Goal: Transaction & Acquisition: Purchase product/service

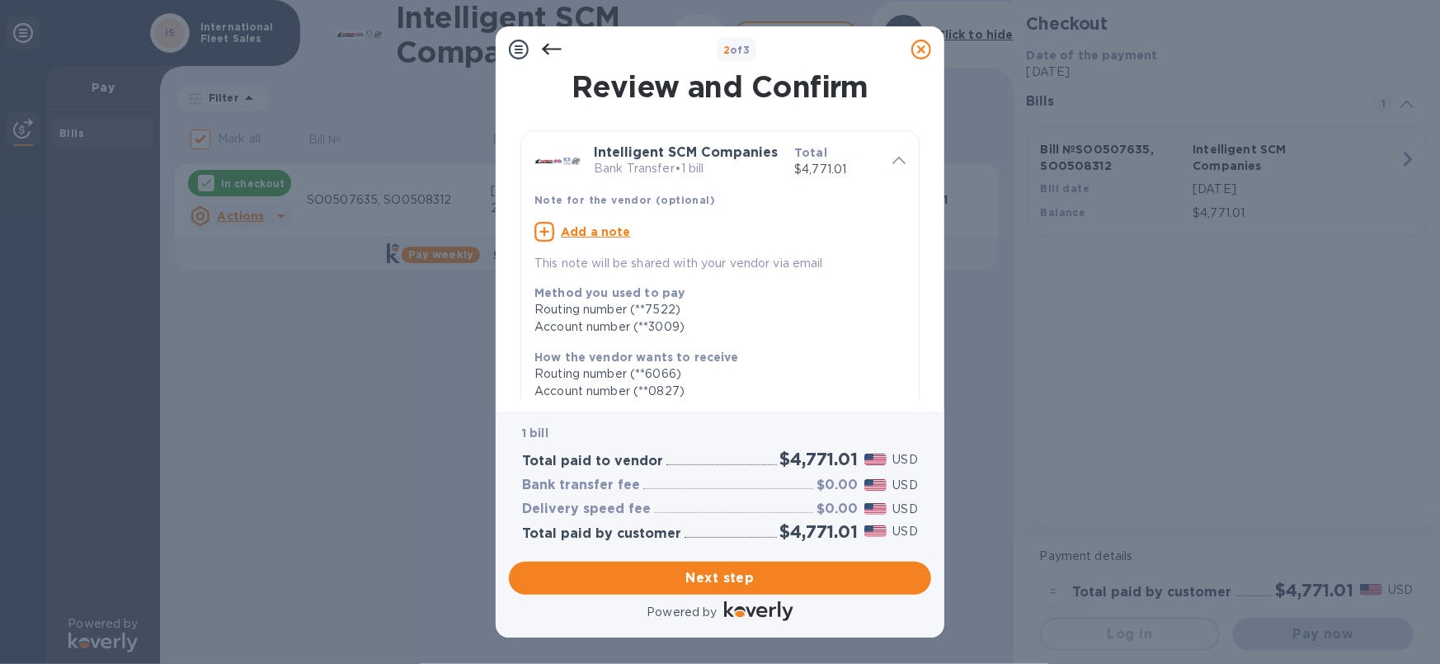
click at [577, 236] on u "Add a note" at bounding box center [596, 231] width 70 height 13
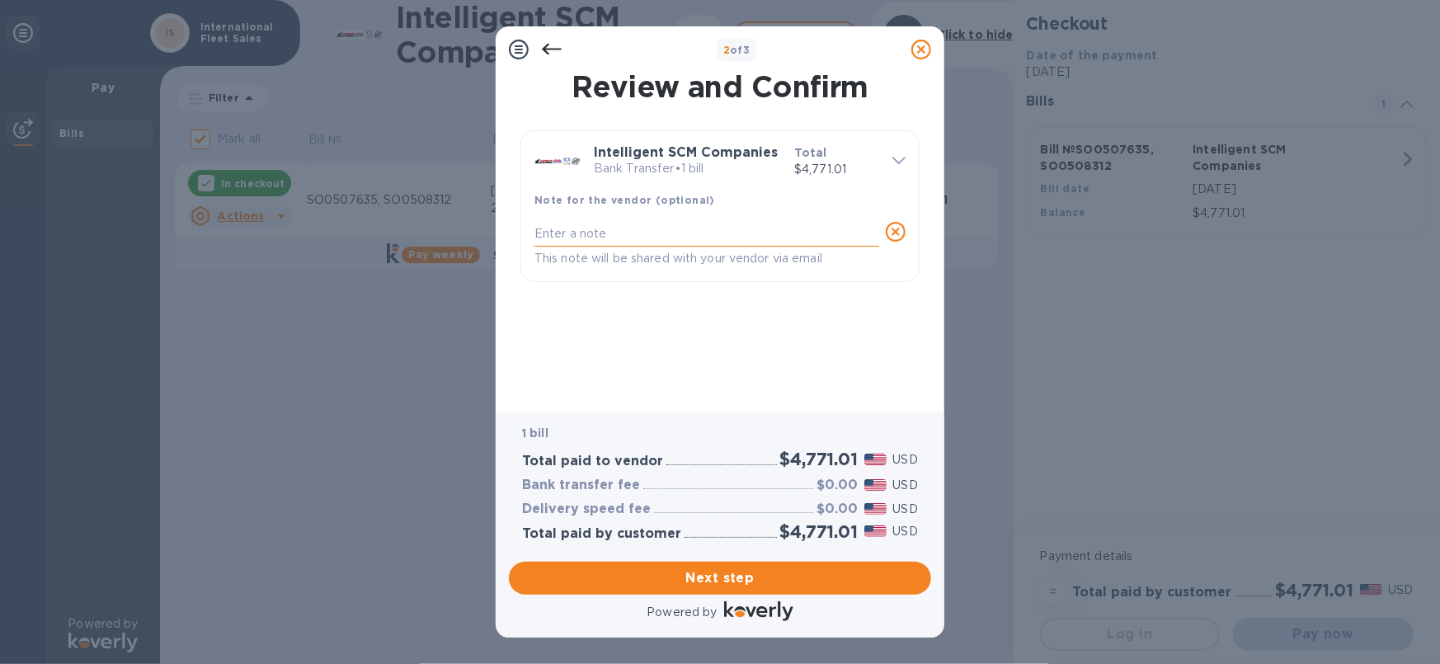
click at [561, 232] on textarea at bounding box center [707, 234] width 345 height 14
type textarea "PAYING INVOICES #SO0507635 & SO0508312"
click at [701, 577] on span "Next step" at bounding box center [720, 578] width 396 height 20
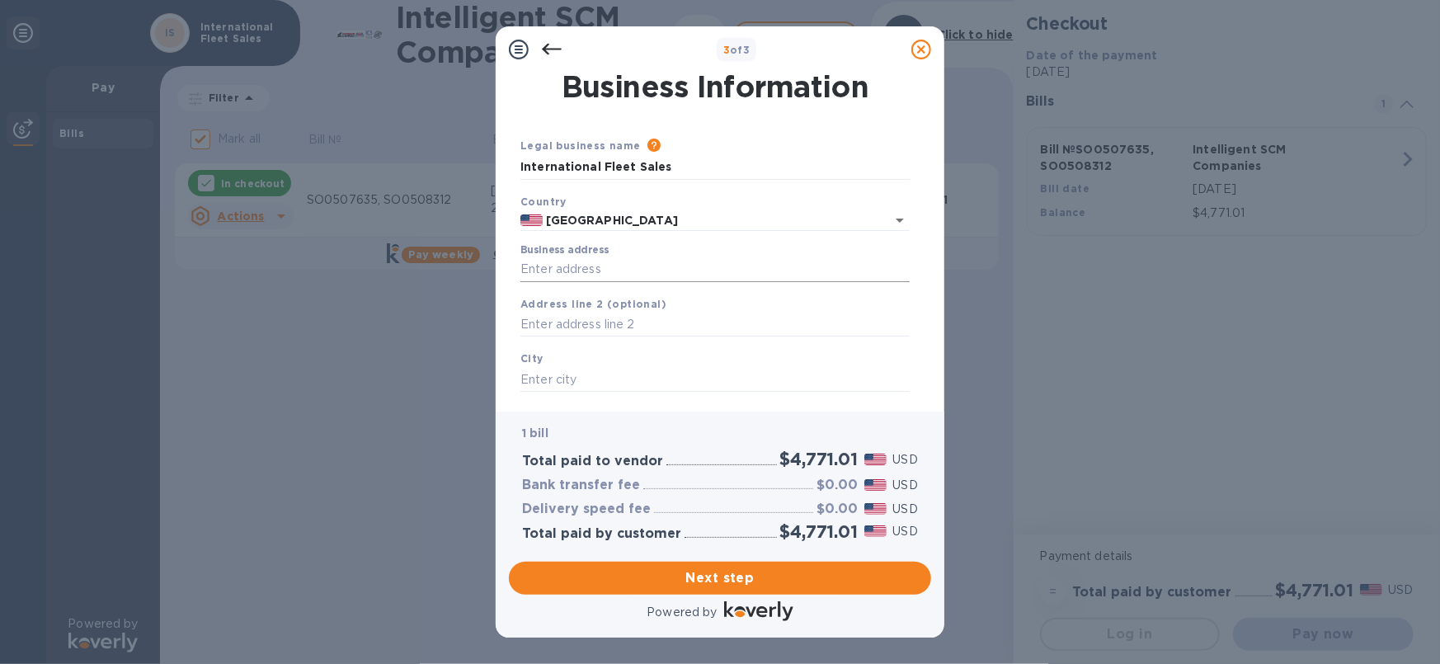
click at [532, 270] on input "Business address" at bounding box center [715, 269] width 389 height 25
type input "[STREET_ADDRESS][PERSON_NAME]"
click at [596, 379] on input "text" at bounding box center [715, 379] width 389 height 25
type input "s"
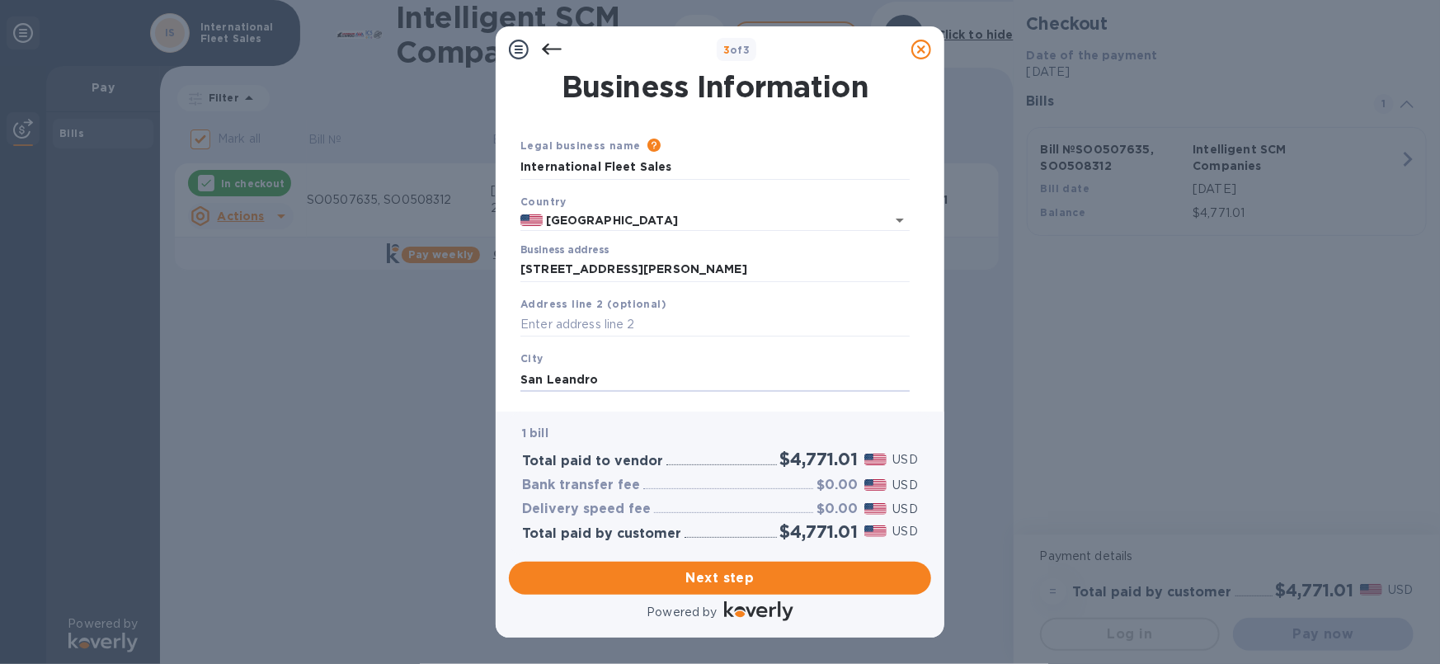
type input "San Leandro"
drag, startPoint x: 931, startPoint y: 289, endPoint x: 934, endPoint y: 379, distance: 90.0
click at [934, 379] on div "Business Information Legal business name Please provide the legal name that app…" at bounding box center [720, 242] width 449 height 339
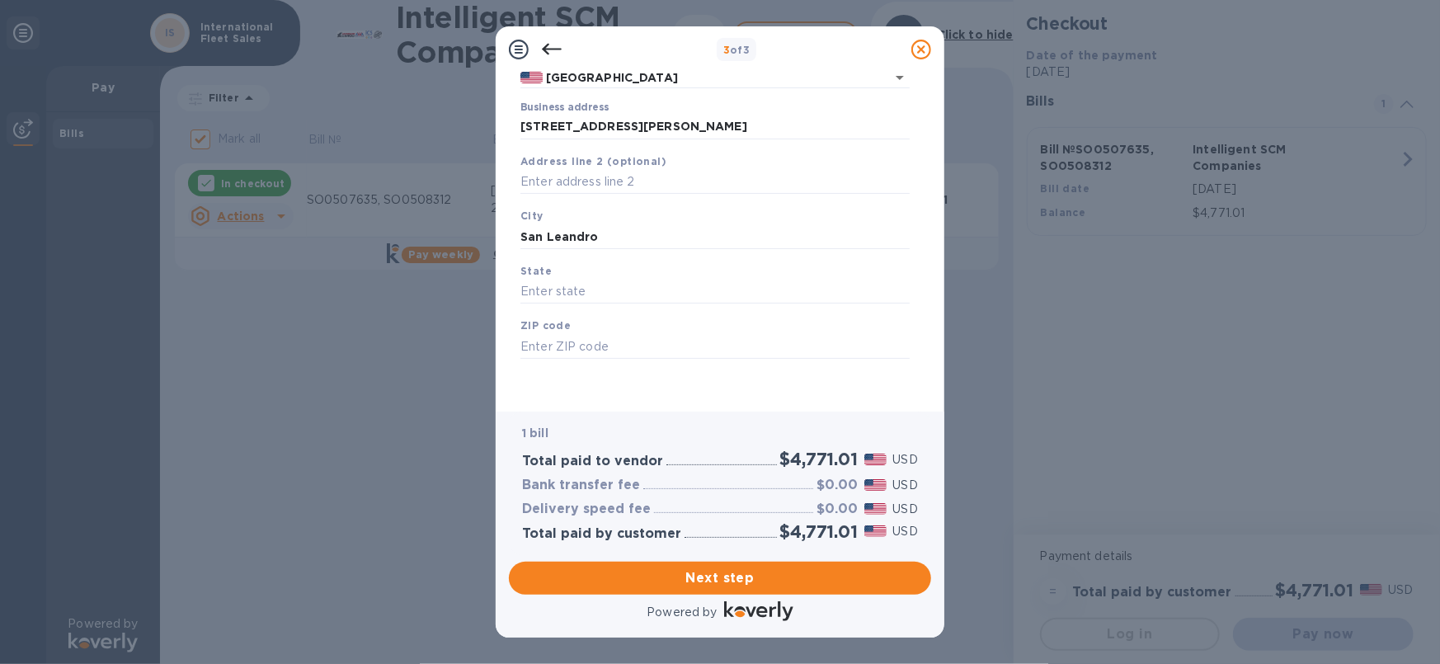
click at [559, 364] on div "ZIP code" at bounding box center [715, 337] width 403 height 55
click at [578, 350] on input "text" at bounding box center [715, 346] width 389 height 25
type input "94577"
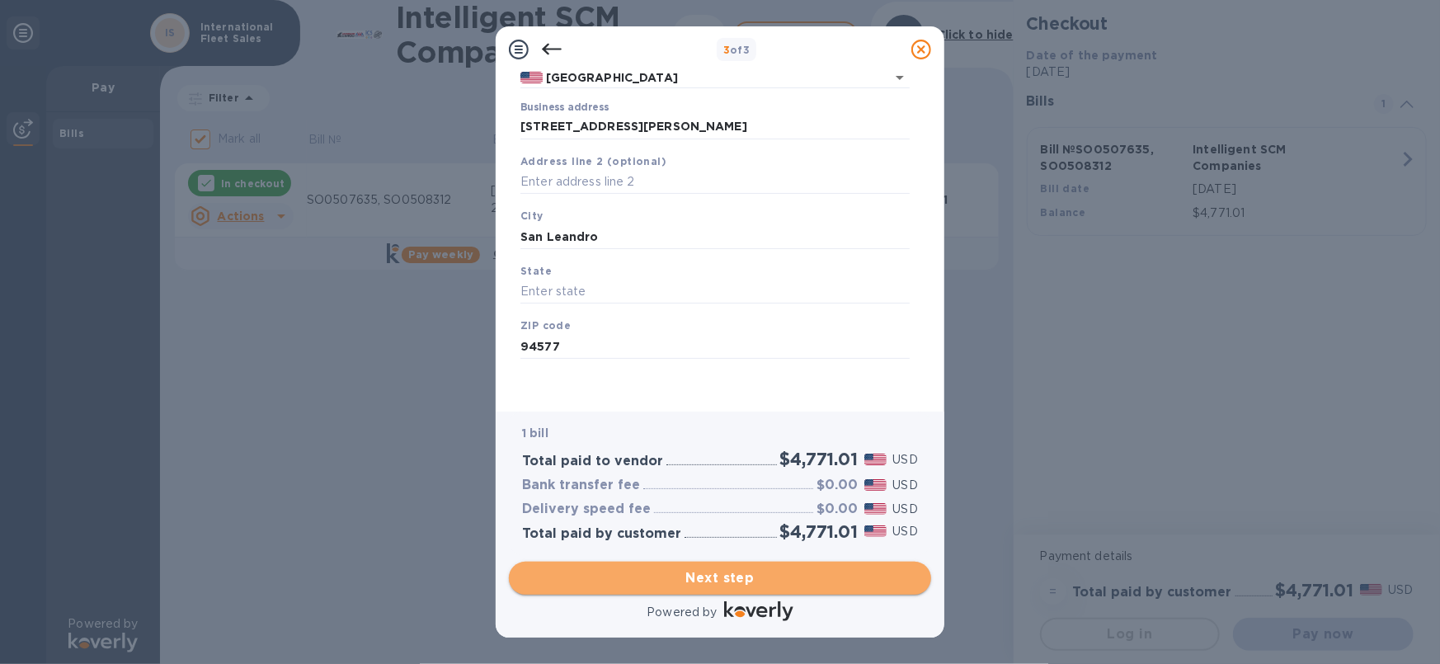
click at [732, 575] on span "Next step" at bounding box center [720, 578] width 396 height 20
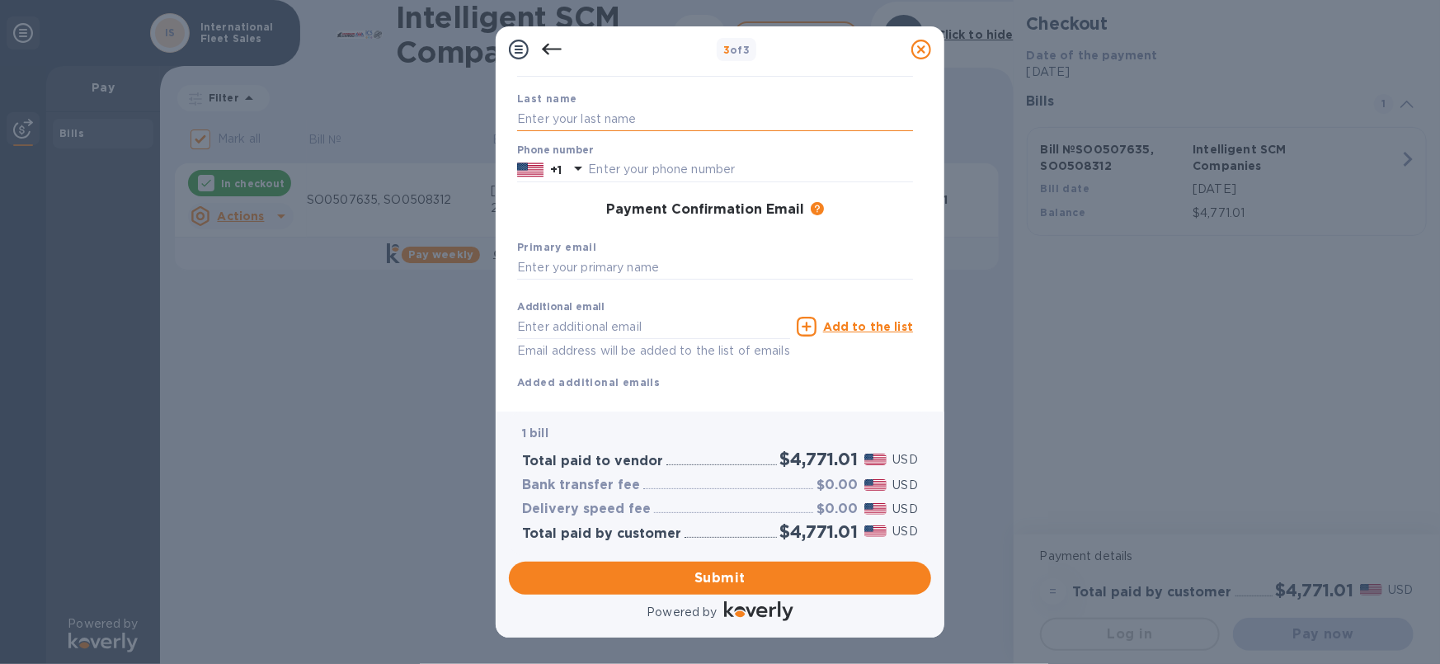
click at [653, 117] on input "text" at bounding box center [715, 118] width 396 height 25
type input "Dizon"
type input "Grace"
type input "5105696876"
type input "[EMAIL_ADDRESS][DOMAIN_NAME]"
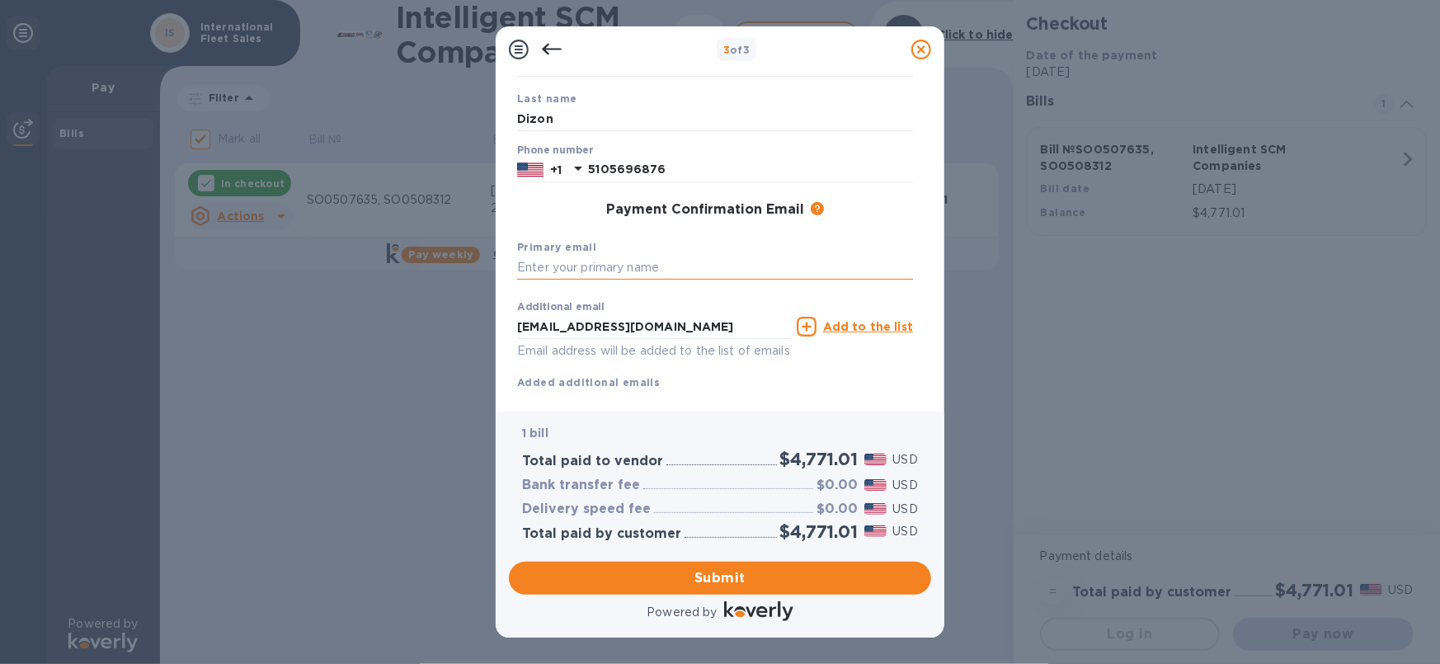
click at [533, 262] on input "text" at bounding box center [715, 268] width 396 height 25
click at [600, 332] on input "[EMAIL_ADDRESS][DOMAIN_NAME]" at bounding box center [653, 326] width 273 height 25
click at [577, 120] on input "Dizon" at bounding box center [715, 118] width 396 height 25
click at [519, 117] on input "Dizon" at bounding box center [715, 118] width 396 height 25
click at [597, 123] on input "Dizon" at bounding box center [715, 118] width 396 height 25
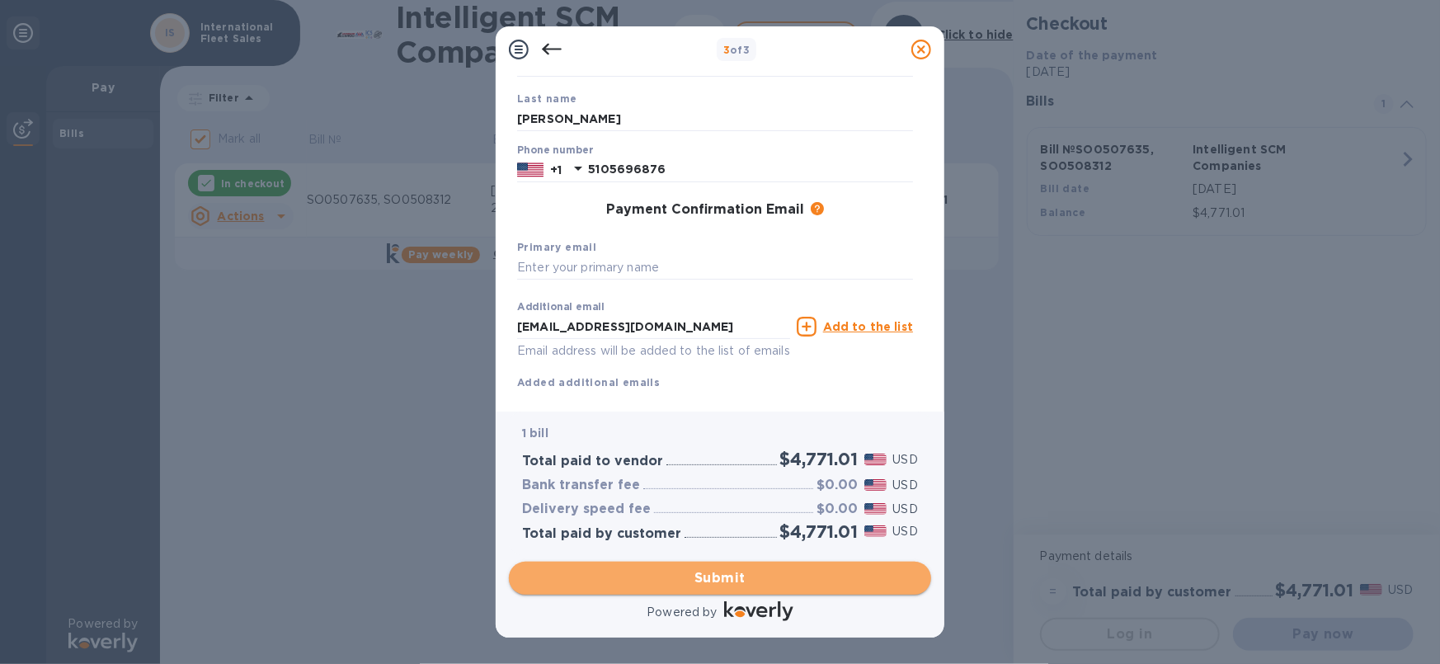
click at [730, 582] on span "Submit" at bounding box center [720, 578] width 396 height 20
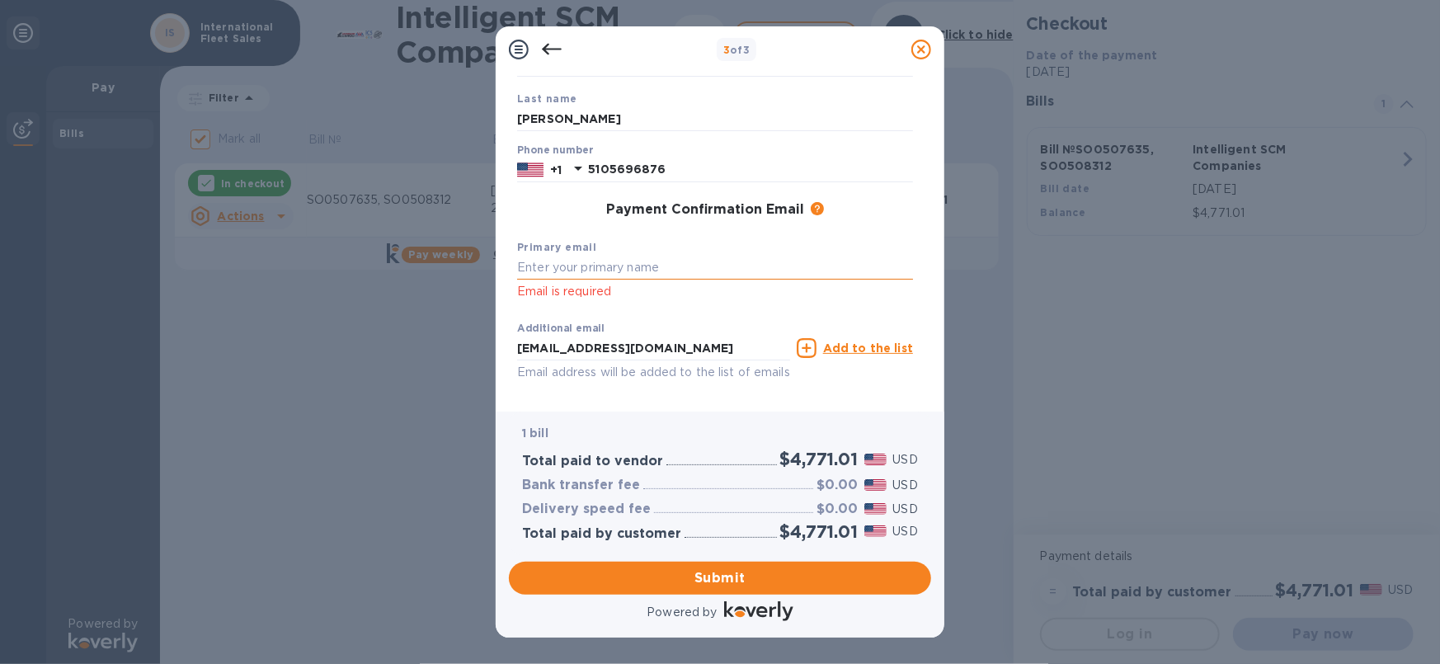
click at [580, 269] on input "text" at bounding box center [715, 268] width 396 height 25
click at [601, 119] on input "[PERSON_NAME]" at bounding box center [715, 118] width 396 height 25
type input "Dizon"
click at [534, 271] on input "text" at bounding box center [715, 268] width 396 height 25
type input "Grace"
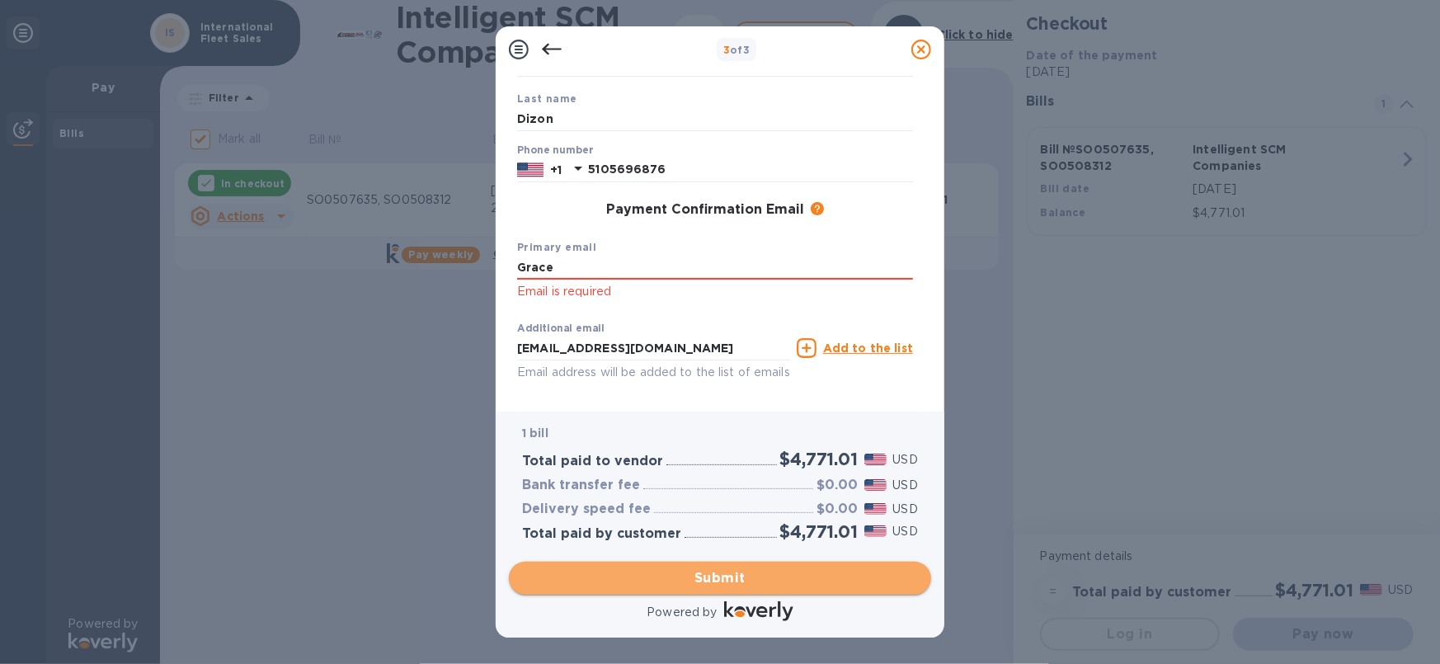
click at [721, 578] on span "Submit" at bounding box center [720, 578] width 396 height 20
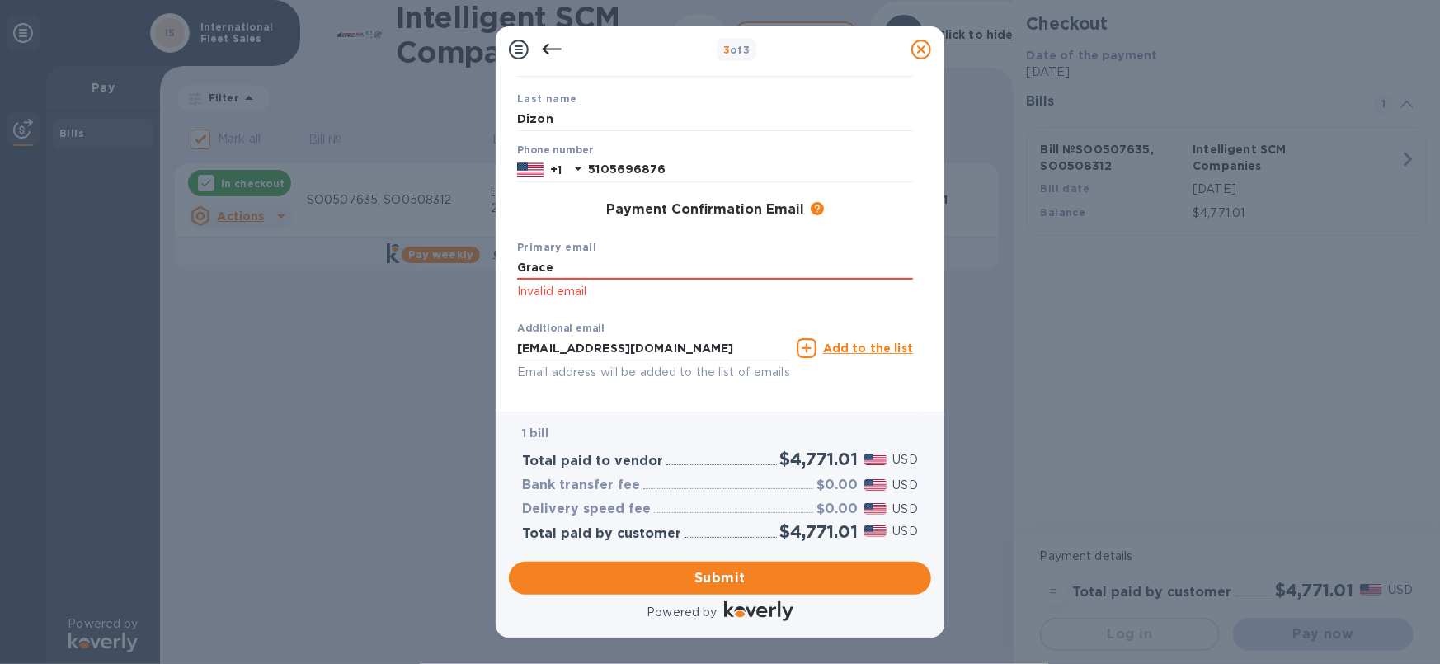
drag, startPoint x: 565, startPoint y: 269, endPoint x: 502, endPoint y: 256, distance: 64.1
click at [502, 255] on div "Payment Contact Information First name [PERSON_NAME] Last name [PERSON_NAME] Ph…" at bounding box center [720, 242] width 449 height 339
type input "[EMAIL_ADDRESS][DOMAIN_NAME]"
drag, startPoint x: 761, startPoint y: 352, endPoint x: 352, endPoint y: 299, distance: 411.9
click at [352, 299] on div "3 of 3 Payment Contact Information First name [PERSON_NAME] Last name [PERSON_N…" at bounding box center [720, 332] width 1440 height 664
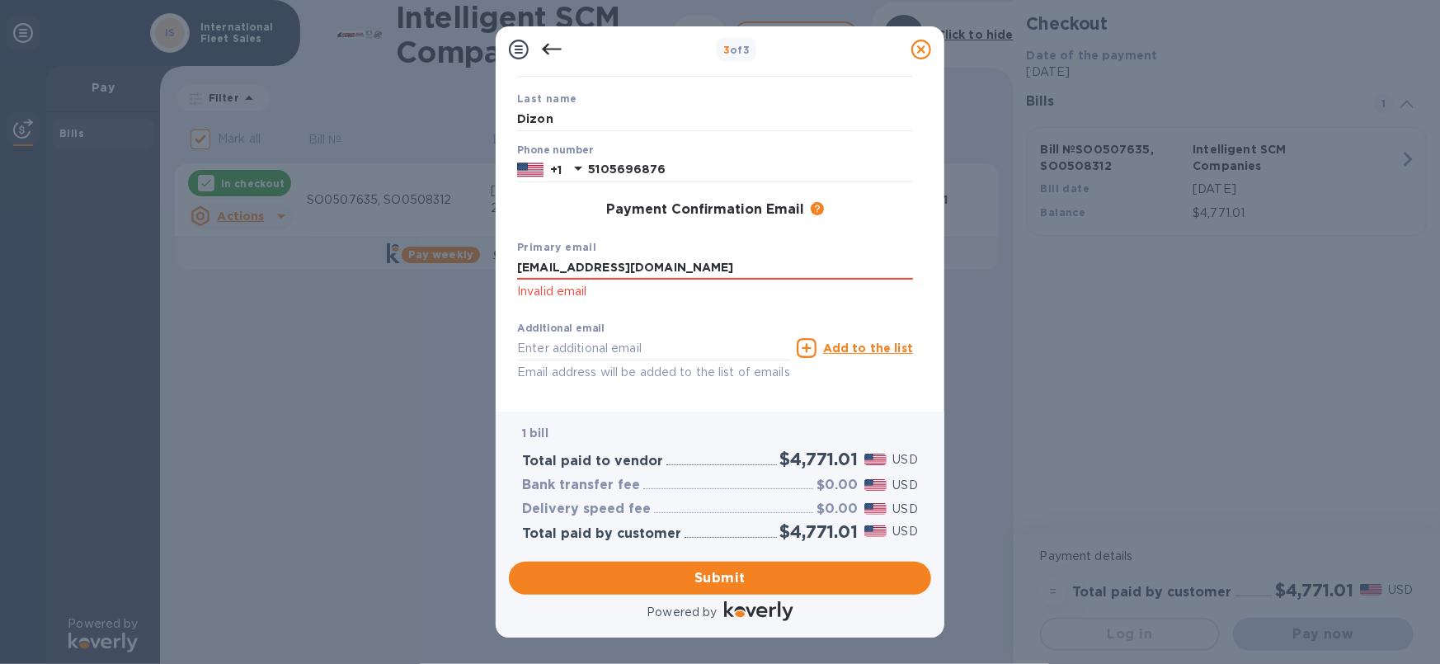
click at [732, 326] on div "Additional email Email address will be added to the list of emails" at bounding box center [653, 352] width 273 height 59
click at [518, 122] on input "Dizon" at bounding box center [715, 118] width 396 height 25
type input "[PERSON_NAME]"
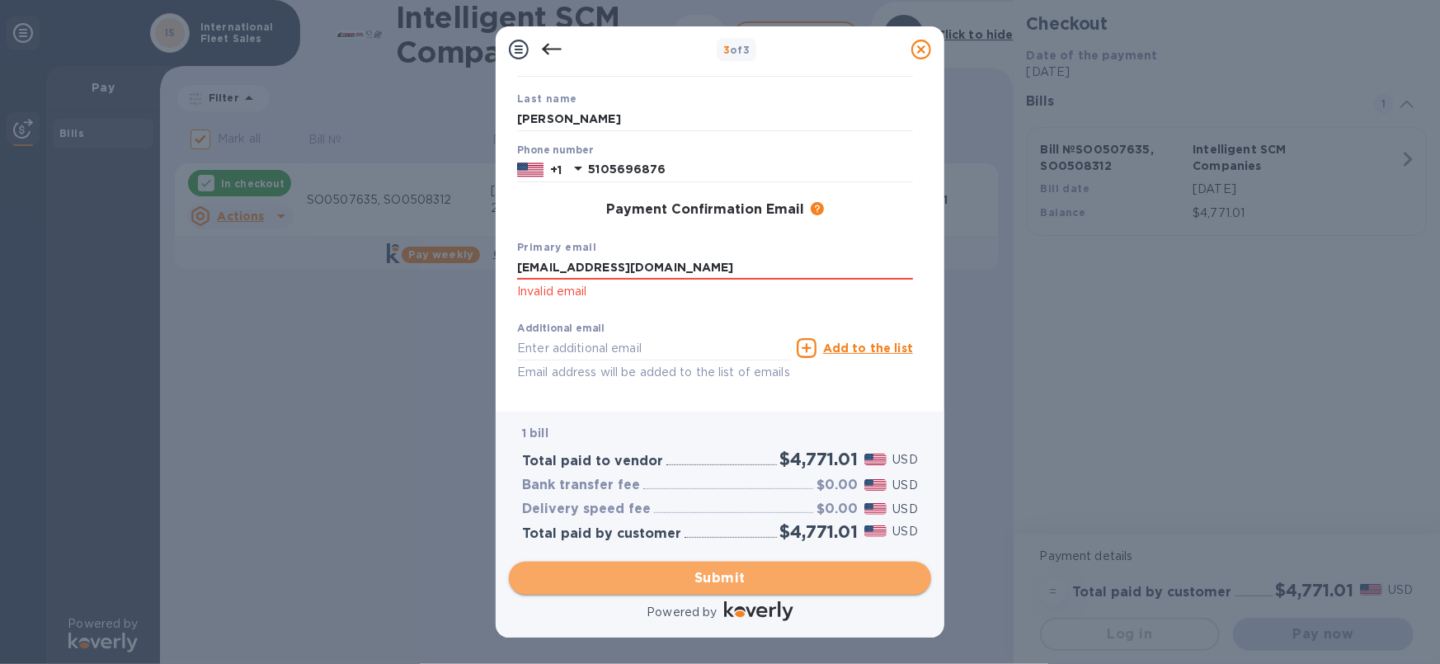
click at [724, 578] on span "Submit" at bounding box center [720, 578] width 396 height 20
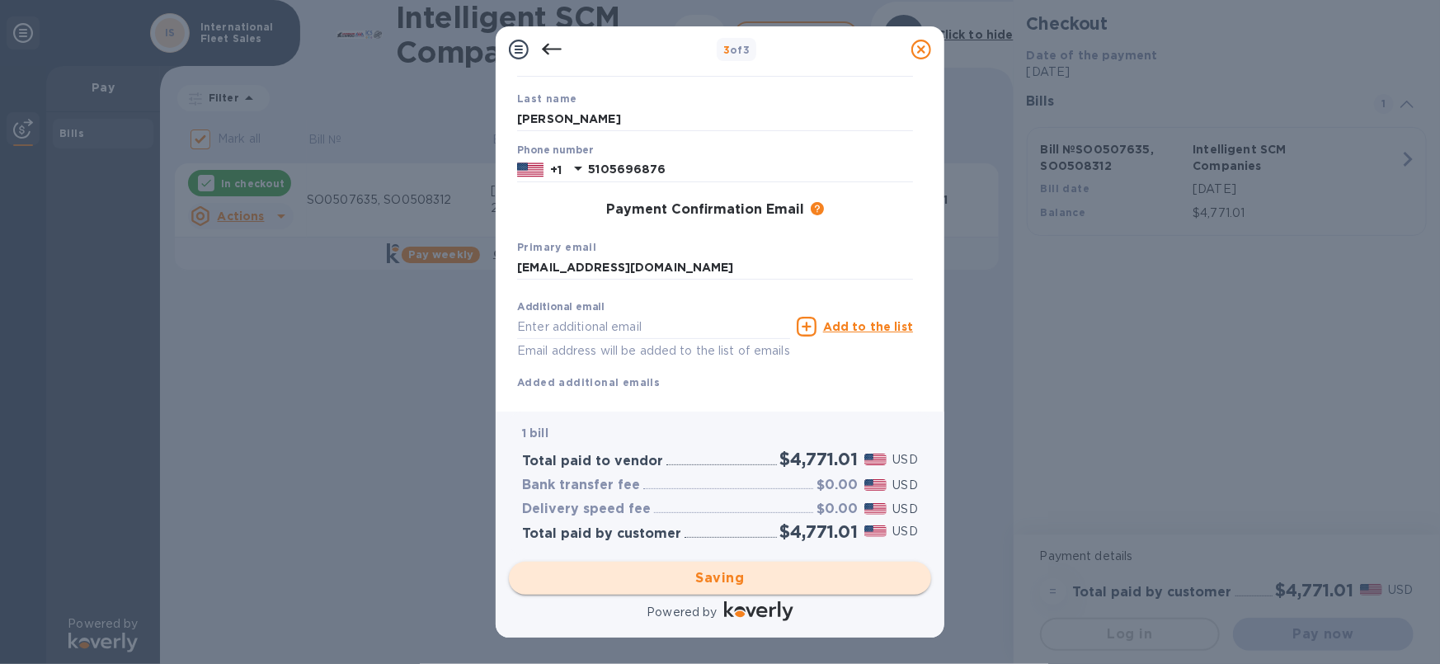
checkbox input "false"
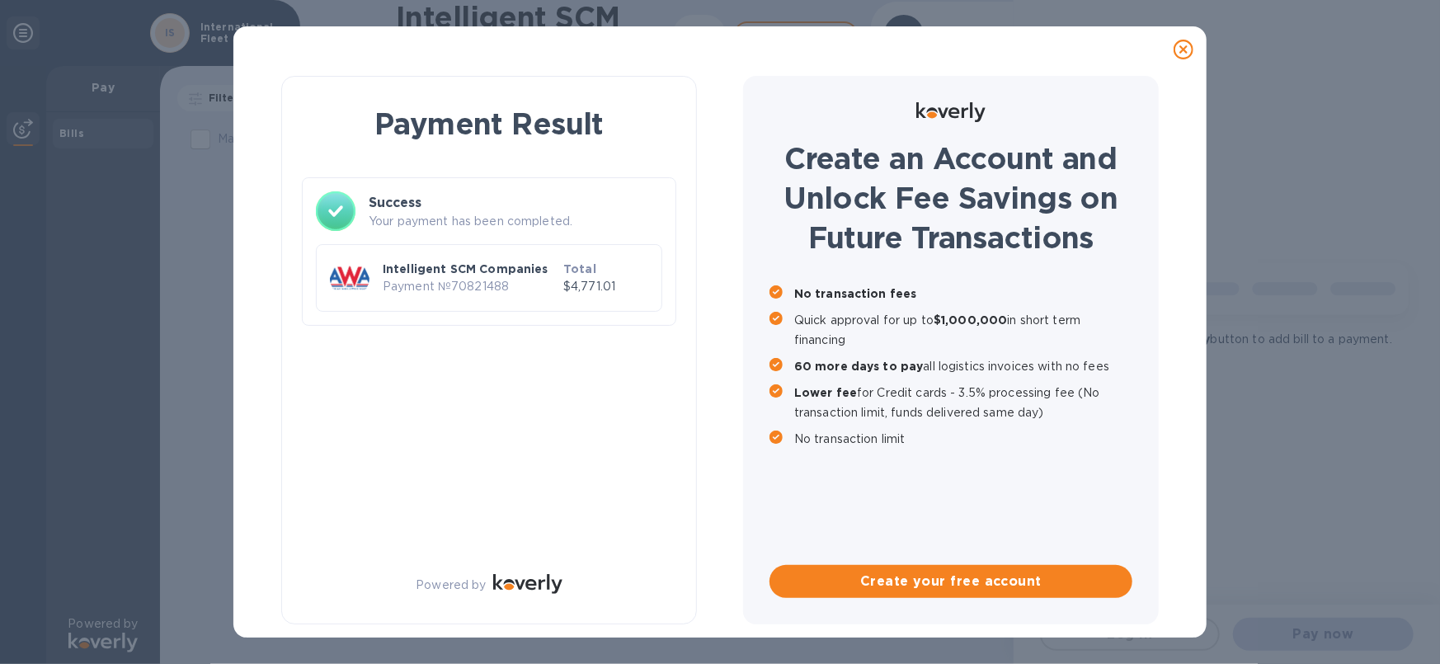
scroll to position [0, 0]
